Goal: Find specific page/section: Find specific page/section

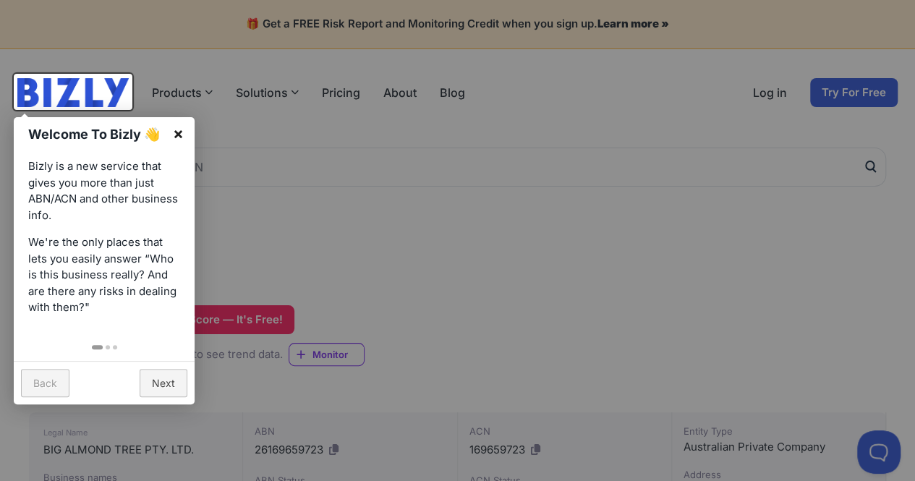
click at [183, 132] on link "×" at bounding box center [178, 133] width 33 height 33
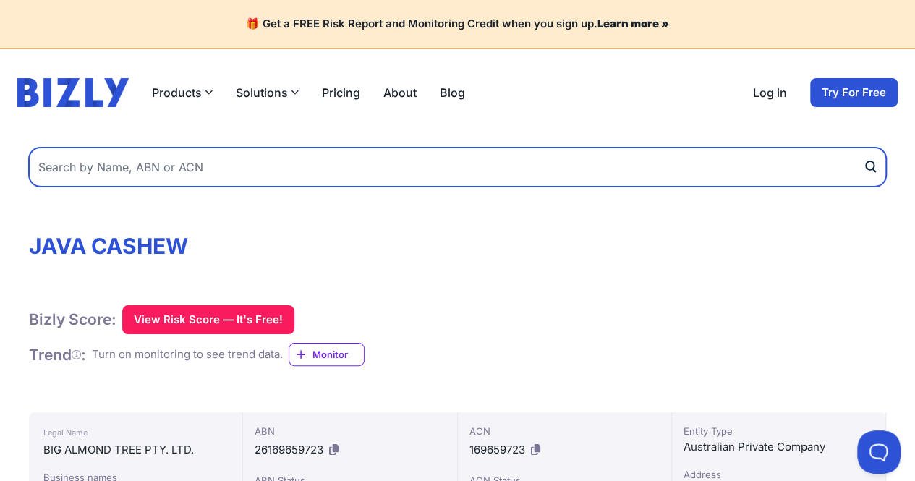
click at [189, 172] on input "text" at bounding box center [457, 166] width 857 height 39
type input "MMJ AUZ FRESH"
click at [863, 147] on button "submit" at bounding box center [874, 166] width 23 height 39
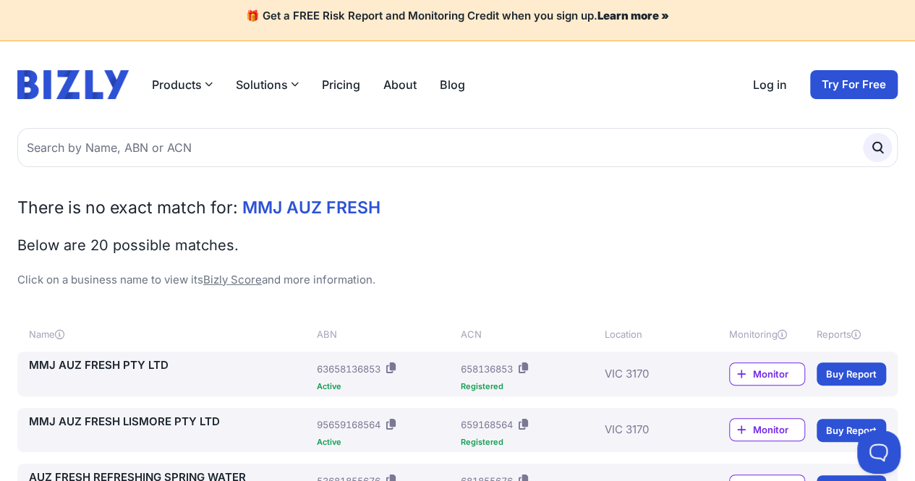
scroll to position [7, 0]
